Goal: Check status: Check status

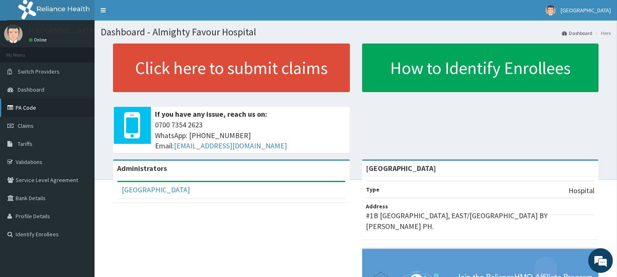
click at [33, 106] on link "PA Code" at bounding box center [47, 108] width 95 height 18
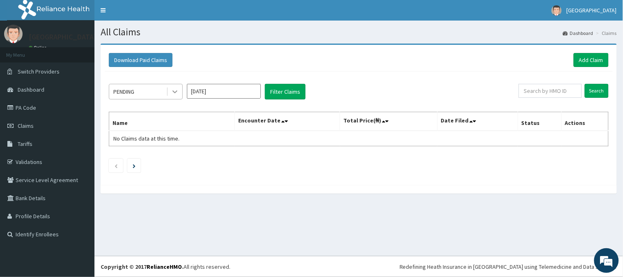
click at [172, 89] on icon at bounding box center [175, 92] width 8 height 8
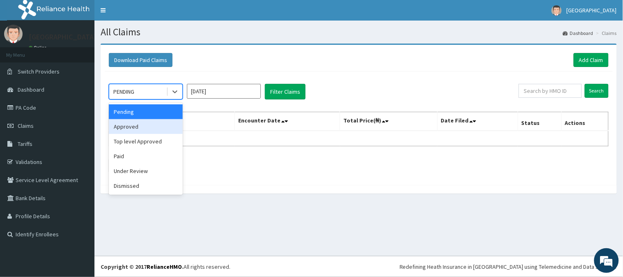
click at [150, 128] on div "Approved" at bounding box center [146, 126] width 74 height 15
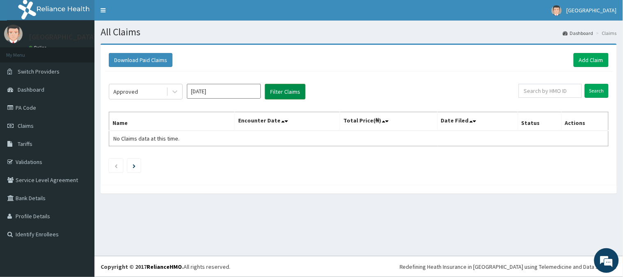
click at [284, 89] on button "Filter Claims" at bounding box center [285, 92] width 41 height 16
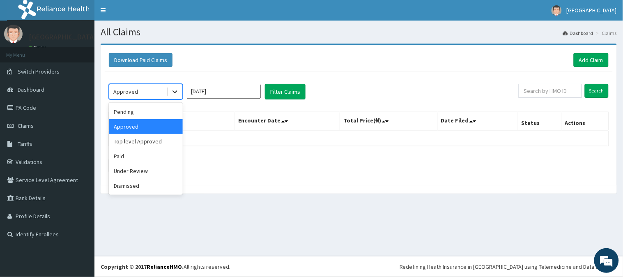
click at [175, 90] on icon at bounding box center [175, 92] width 8 height 8
click at [126, 155] on div "Paid" at bounding box center [146, 156] width 74 height 15
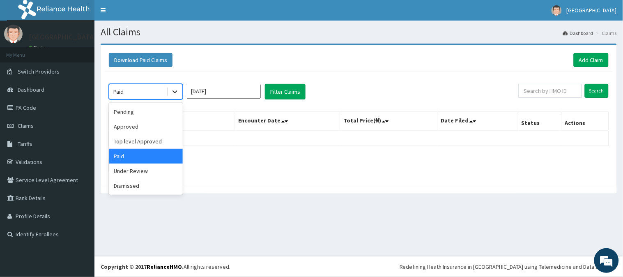
click at [175, 90] on icon at bounding box center [175, 92] width 8 height 8
click at [152, 140] on div "Top level Approved" at bounding box center [146, 141] width 74 height 15
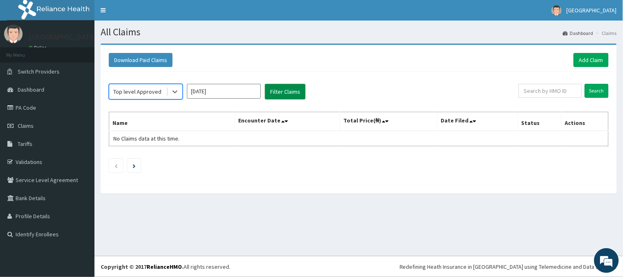
click at [274, 92] on button "Filter Claims" at bounding box center [285, 92] width 41 height 16
click at [171, 90] on icon at bounding box center [175, 92] width 8 height 8
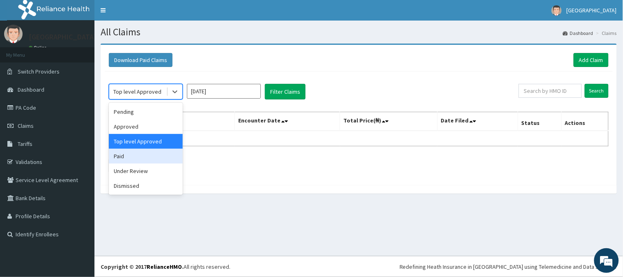
click at [126, 155] on div "Paid" at bounding box center [146, 156] width 74 height 15
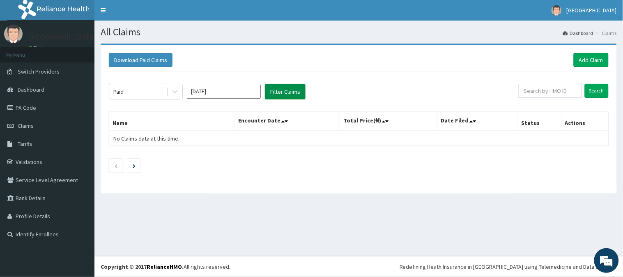
click at [284, 91] on button "Filter Claims" at bounding box center [285, 92] width 41 height 16
